Goal: Find contact information: Find contact information

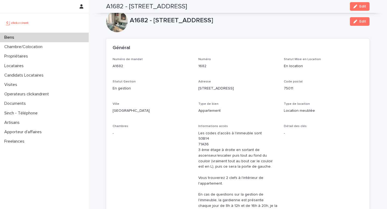
scroll to position [1367, 0]
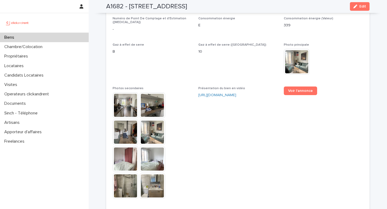
click at [49, 32] on div at bounding box center [44, 22] width 89 height 19
click at [49, 36] on div "Biens" at bounding box center [44, 37] width 89 height 9
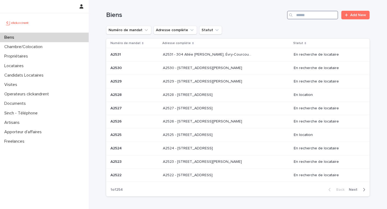
click at [312, 17] on input "Search" at bounding box center [312, 15] width 51 height 9
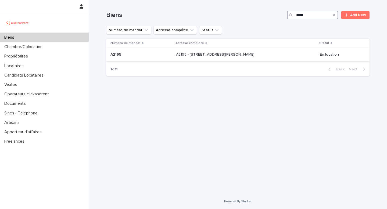
type input "*****"
click at [316, 56] on div "A2195 - [STREET_ADDRESS][GEOGRAPHIC_DATA] A2195 - [STREET_ADDRESS]" at bounding box center [246, 54] width 140 height 9
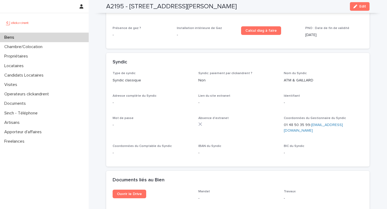
scroll to position [1730, 0]
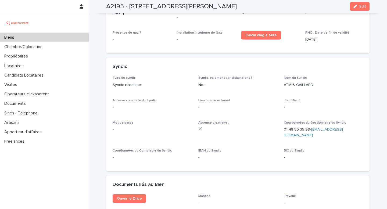
click at [302, 128] on ringoverc2c-number-84e06f14122c "01 48 50 35 99" at bounding box center [297, 130] width 26 height 4
click at [48, 40] on div "Biens" at bounding box center [44, 37] width 89 height 9
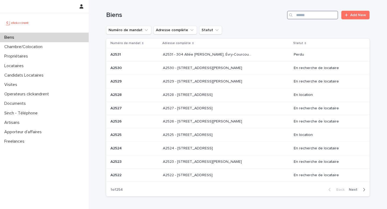
click at [304, 15] on input "Search" at bounding box center [312, 15] width 51 height 9
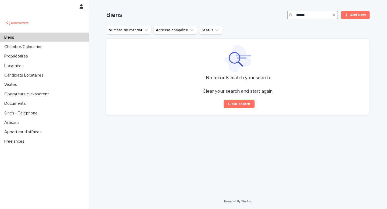
click at [299, 15] on input "******" at bounding box center [312, 15] width 51 height 9
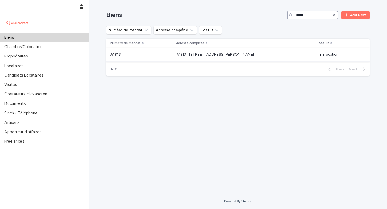
type input "*****"
click at [291, 59] on div "A1813 - [STREET_ADDRESS][GEOGRAPHIC_DATA][PERSON_NAME][STREET_ADDRESS][PERSON_N…" at bounding box center [246, 54] width 139 height 9
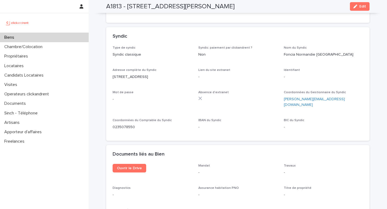
scroll to position [1746, 0]
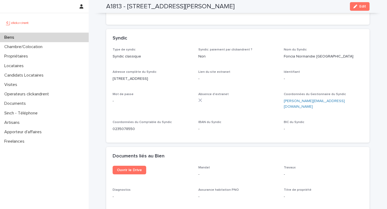
click at [130, 127] on ringoverc2c-number-84e06f14122c "0235078550" at bounding box center [124, 129] width 22 height 4
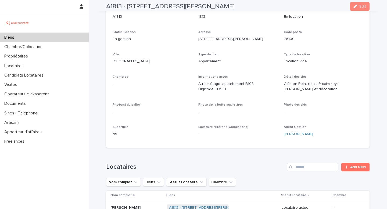
scroll to position [61, 0]
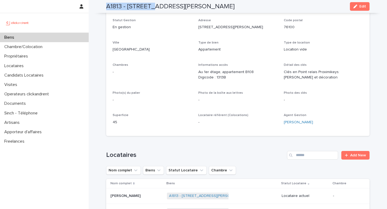
click at [150, 3] on h2 "A1813 - [STREET_ADDRESS][PERSON_NAME]" at bounding box center [170, 7] width 129 height 8
copy div "A1813 - [STREET_ADDRESS][PERSON_NAME] Edit"
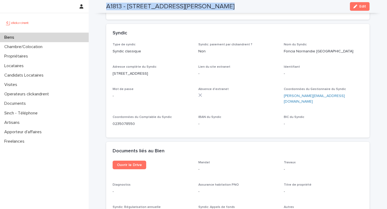
scroll to position [1755, 0]
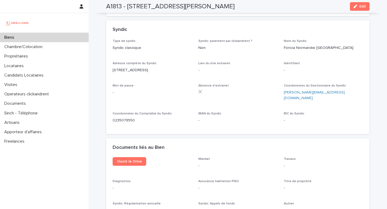
click at [333, 90] on p "[PERSON_NAME][EMAIL_ADDRESS][DOMAIN_NAME]" at bounding box center [323, 95] width 79 height 11
copy link "[PERSON_NAME][EMAIL_ADDRESS][DOMAIN_NAME]"
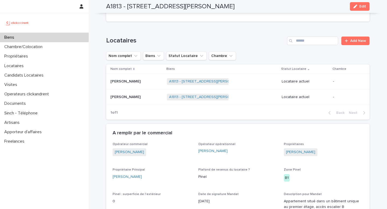
scroll to position [171, 0]
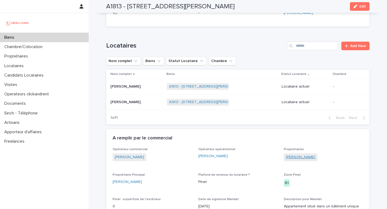
click at [288, 160] on link "[PERSON_NAME]" at bounding box center [300, 158] width 29 height 6
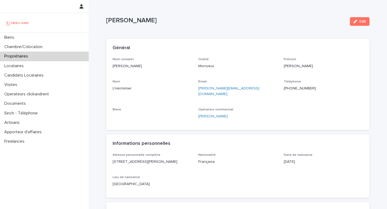
click at [133, 67] on p "[PERSON_NAME]" at bounding box center [152, 66] width 79 height 6
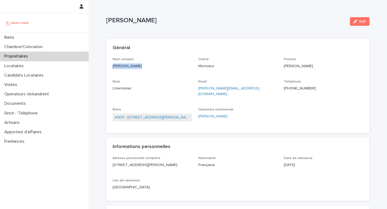
click at [133, 67] on p "[PERSON_NAME]" at bounding box center [152, 66] width 79 height 6
copy p "[PERSON_NAME]"
click at [259, 87] on p "[PERSON_NAME][EMAIL_ADDRESS][DOMAIN_NAME]" at bounding box center [238, 91] width 79 height 11
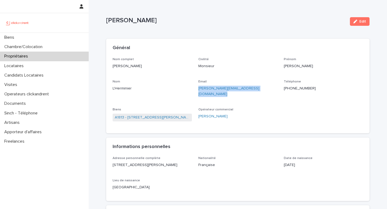
copy link "[PERSON_NAME][EMAIL_ADDRESS][DOMAIN_NAME]"
